Goal: Task Accomplishment & Management: Manage account settings

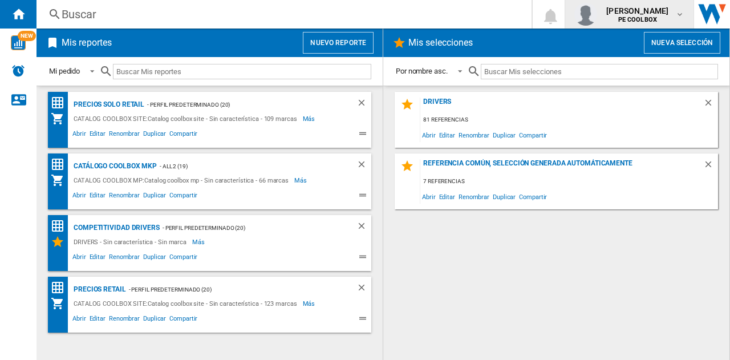
click at [664, 19] on span "PE COOLBOX" at bounding box center [637, 20] width 62 height 7
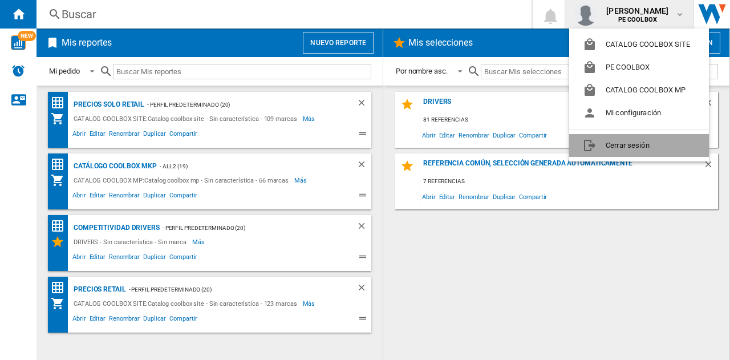
click at [644, 146] on button "Cerrar sesión" at bounding box center [639, 145] width 140 height 23
